Goal: Obtain resource: Download file/media

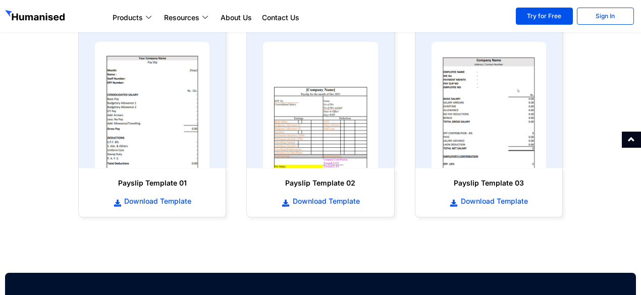
scroll to position [493, 0]
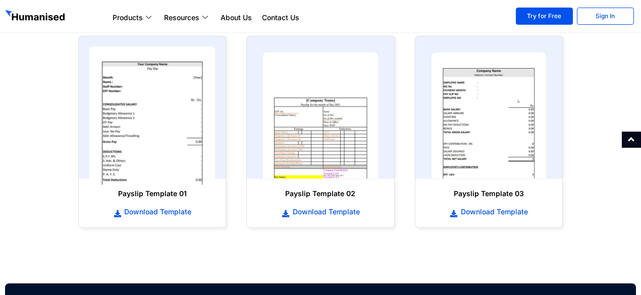
click at [145, 154] on img at bounding box center [152, 115] width 126 height 139
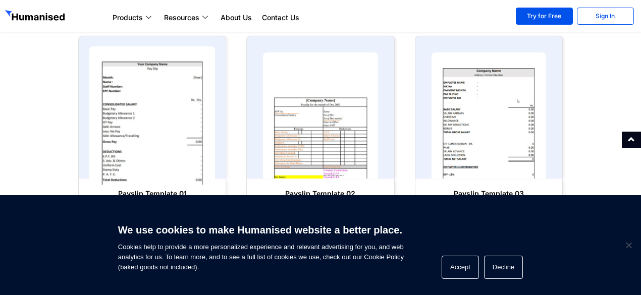
click at [145, 154] on img at bounding box center [152, 115] width 126 height 139
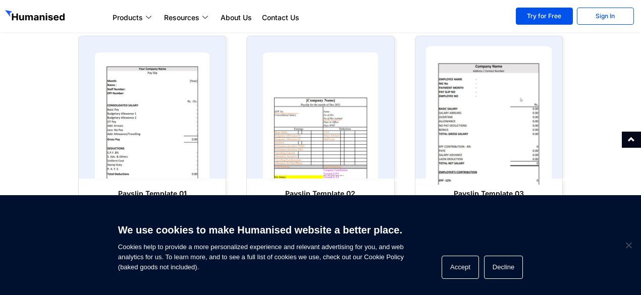
click at [468, 136] on img at bounding box center [488, 115] width 126 height 139
click at [489, 133] on img at bounding box center [488, 115] width 126 height 139
click at [472, 132] on img at bounding box center [488, 115] width 126 height 139
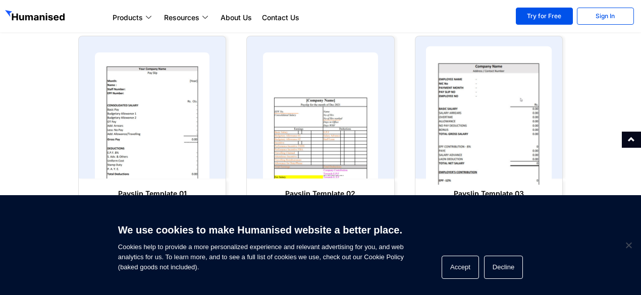
click at [472, 132] on img at bounding box center [488, 115] width 126 height 139
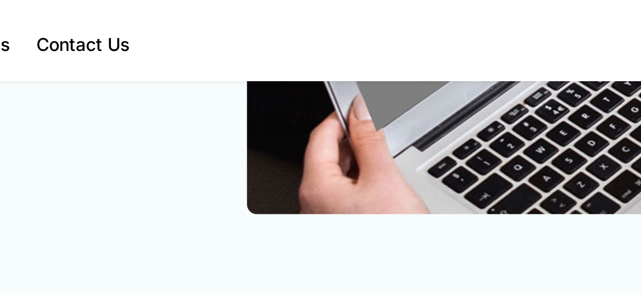
scroll to position [182, 0]
